Goal: Obtain resource: Obtain resource

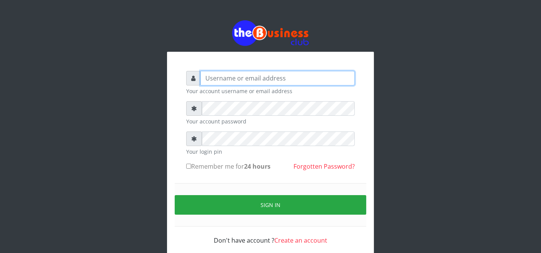
click at [311, 74] on input "text" at bounding box center [277, 78] width 154 height 15
type input "father"
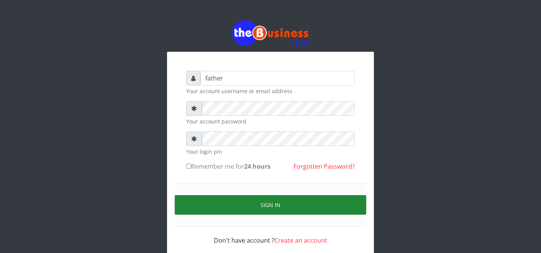
click at [263, 210] on button "Sign in" at bounding box center [270, 205] width 191 height 20
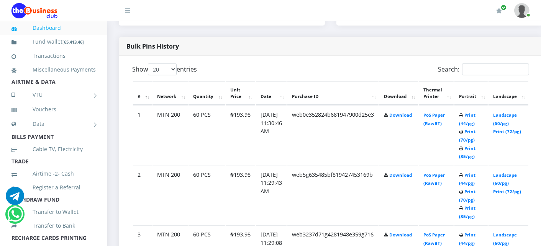
scroll to position [408, 0]
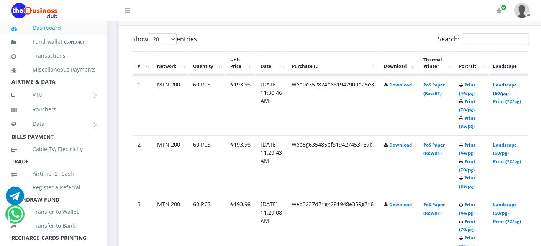
click at [510, 83] on link "Landscape (60/pg)" at bounding box center [505, 89] width 24 height 14
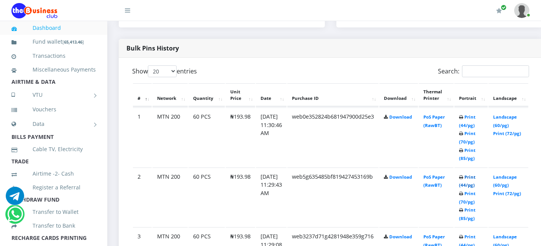
click at [475, 178] on link "Print (44/pg)" at bounding box center [467, 181] width 16 height 14
click at [508, 177] on link "Landscape (60/pg)" at bounding box center [505, 181] width 24 height 14
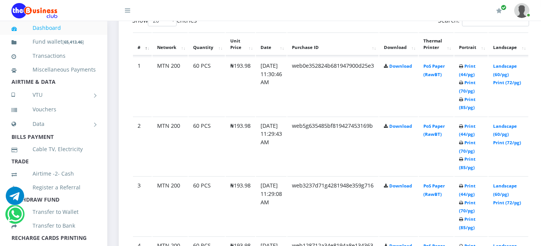
scroll to position [444, 0]
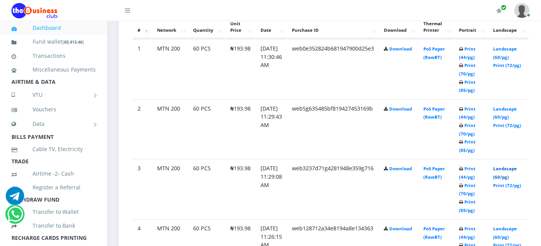
click at [517, 170] on link "Landscape (60/pg)" at bounding box center [505, 173] width 24 height 14
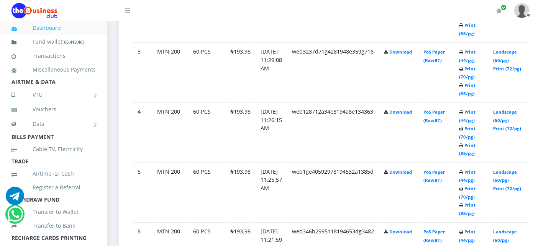
scroll to position [563, 0]
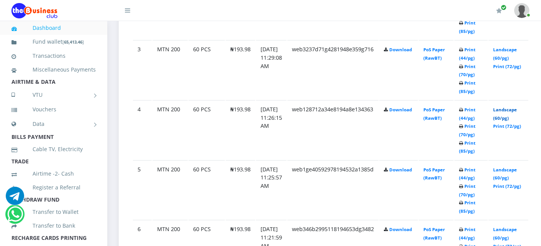
click at [514, 108] on link "Landscape (60/pg)" at bounding box center [505, 114] width 24 height 14
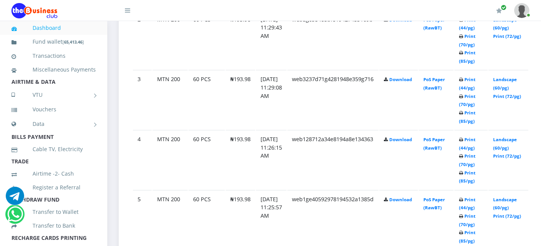
scroll to position [563, 0]
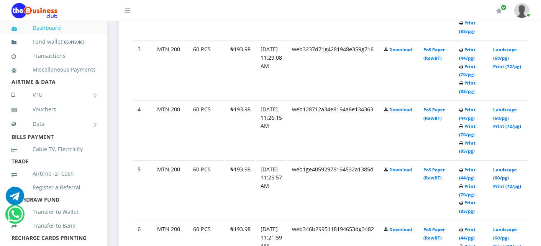
click at [514, 167] on link "Landscape (60/pg)" at bounding box center [505, 174] width 24 height 14
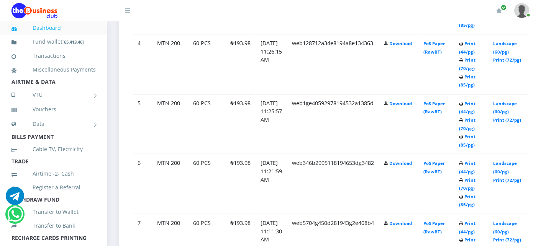
scroll to position [631, 0]
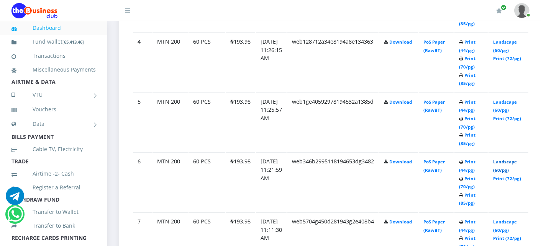
click at [509, 162] on link "Landscape (60/pg)" at bounding box center [505, 166] width 24 height 14
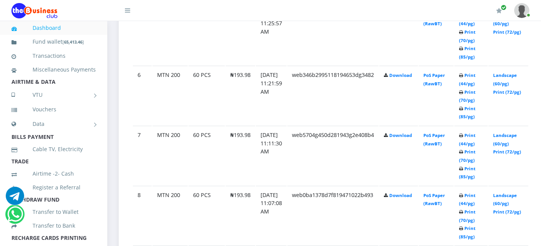
scroll to position [733, 0]
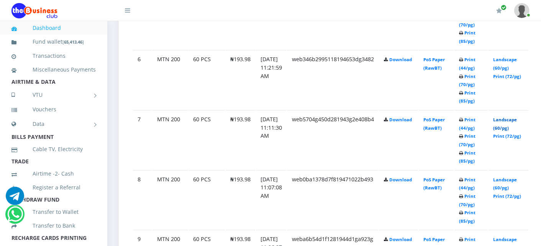
click at [504, 118] on link "Landscape (60/pg)" at bounding box center [505, 124] width 24 height 14
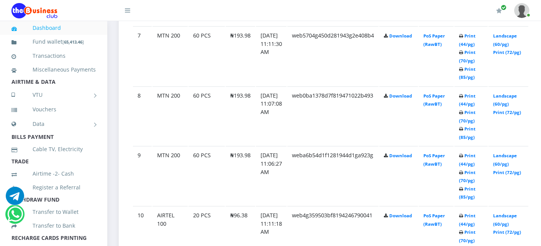
scroll to position [818, 0]
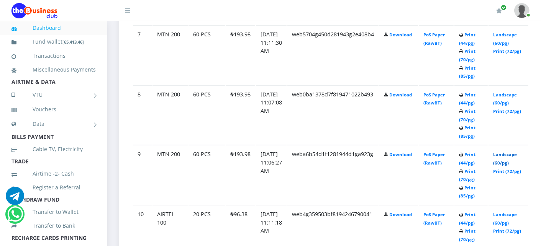
click at [510, 152] on link "Landscape (60/pg)" at bounding box center [505, 159] width 24 height 14
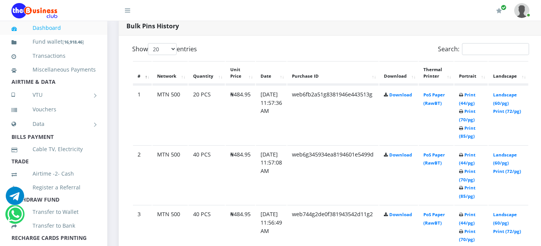
scroll to position [397, 0]
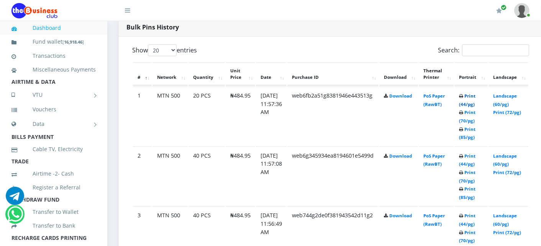
click at [475, 96] on link "Print (44/pg)" at bounding box center [467, 100] width 16 height 14
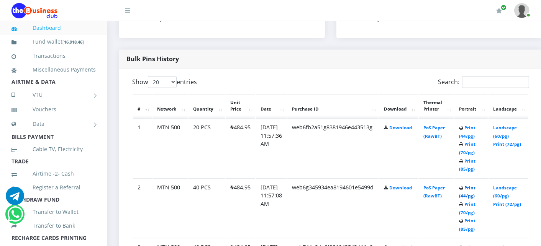
click at [475, 187] on link "Print (44/pg)" at bounding box center [467, 192] width 16 height 14
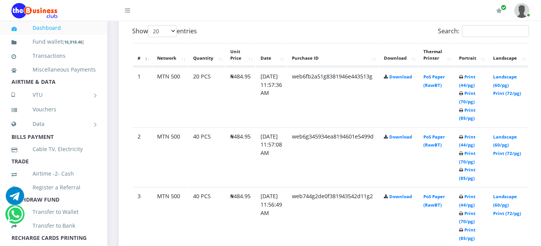
scroll to position [434, 0]
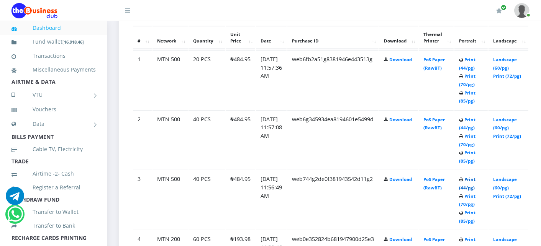
click at [475, 179] on link "Print (44/pg)" at bounding box center [467, 184] width 16 height 14
